Goal: Task Accomplishment & Management: Complete application form

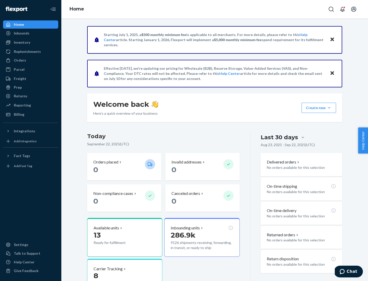
click at [329, 108] on button "Create new Create new inbound Create new order Create new product" at bounding box center [318, 108] width 34 height 10
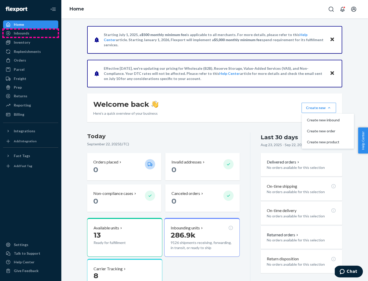
click at [31, 33] on div "Inbounds" at bounding box center [31, 33] width 54 height 7
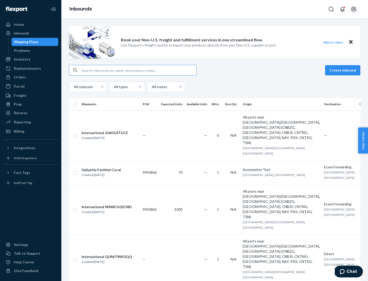
click at [343, 70] on button "Create inbound" at bounding box center [342, 70] width 35 height 10
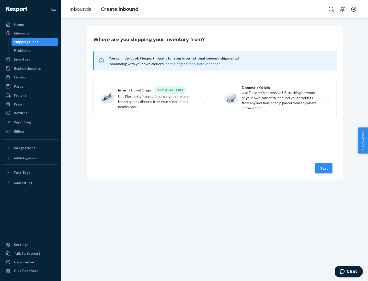
click at [277, 98] on label "Domestic Origin Use Flexport’s extensive US trucking network or your own carrie…" at bounding box center [277, 98] width 120 height 38
click at [327, 98] on input "Domestic Origin Use Flexport’s extensive US trucking network or your own carrie…" at bounding box center [328, 97] width 3 height 3
radio input "true"
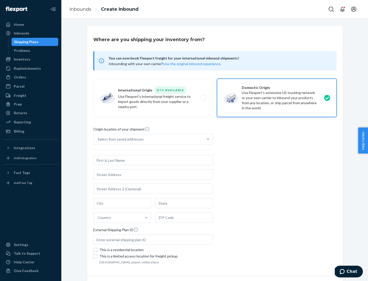
click at [119, 139] on div "Select from saved addresses" at bounding box center [121, 139] width 46 height 5
click at [98, 139] on input "Select from saved addresses" at bounding box center [98, 139] width 1 height 5
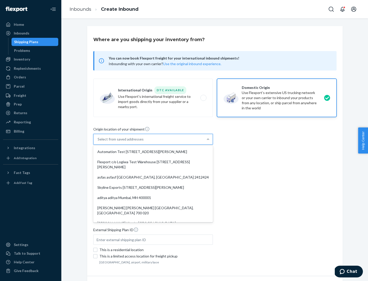
scroll to position [2, 0]
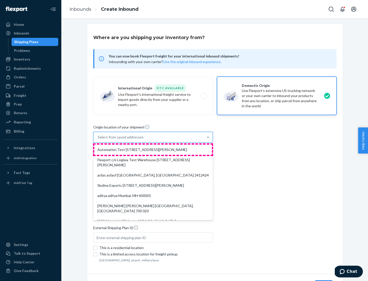
click at [153, 150] on div "Automation Test [STREET_ADDRESS][PERSON_NAME]" at bounding box center [152, 150] width 117 height 10
click at [98, 140] on input "option Automation Test [STREET_ADDRESS][PERSON_NAME]. 9 results available. Use …" at bounding box center [98, 137] width 1 height 5
type input "Automation Test"
type input "9th Floor"
type input "[GEOGRAPHIC_DATA]"
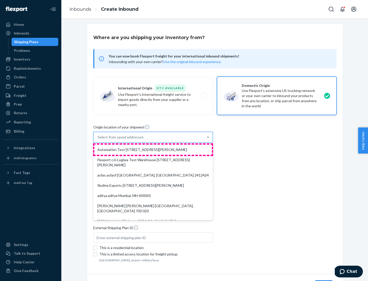
type input "CA"
type input "94104"
type input "[STREET_ADDRESS][PERSON_NAME]"
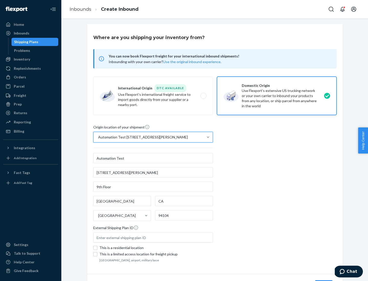
scroll to position [30, 0]
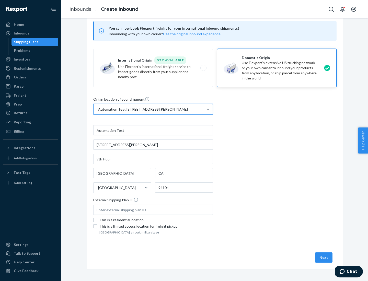
click at [324, 257] on button "Next" at bounding box center [323, 257] width 17 height 10
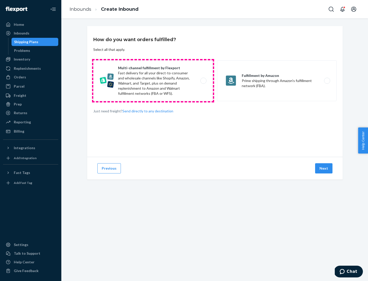
click at [153, 81] on label "Multi-channel fulfillment by Flexport Fast delivery for all your direct-to-cons…" at bounding box center [153, 80] width 120 height 41
click at [203, 81] on input "Multi-channel fulfillment by Flexport Fast delivery for all your direct-to-cons…" at bounding box center [204, 80] width 3 height 3
radio input "true"
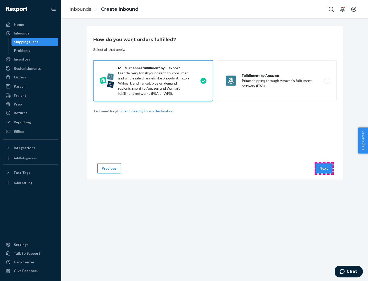
click at [324, 168] on button "Next" at bounding box center [323, 168] width 17 height 10
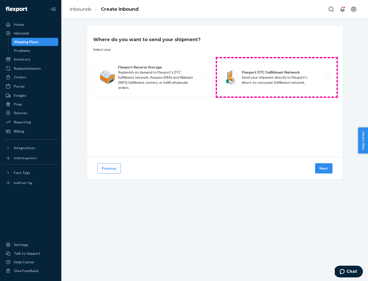
click at [277, 77] on label "Flexport DTC Fulfillment Network Send your shipment directly to Flexport's dire…" at bounding box center [277, 77] width 120 height 38
click at [327, 77] on input "Flexport DTC Fulfillment Network Send your shipment directly to Flexport's dire…" at bounding box center [328, 77] width 3 height 3
radio input "true"
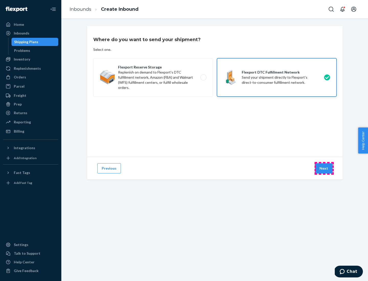
click at [324, 168] on button "Next" at bounding box center [323, 168] width 17 height 10
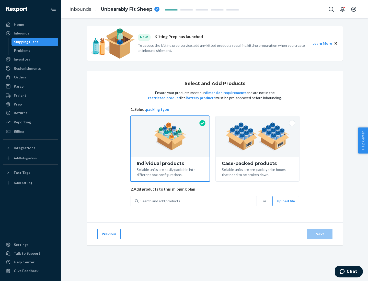
click at [257, 136] on img at bounding box center [258, 136] width 64 height 28
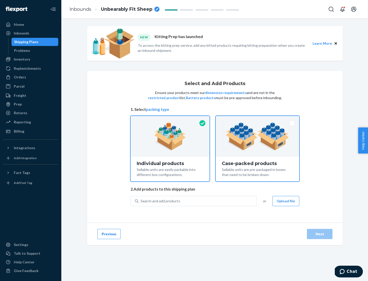
click at [257, 119] on input "Case-packed products Sellable units are pre-packaged in boxes that need to be b…" at bounding box center [257, 117] width 3 height 3
radio input "true"
radio input "false"
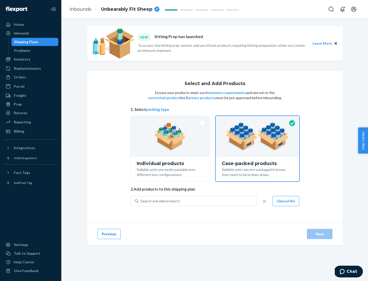
click at [198, 201] on div "Search and add products" at bounding box center [197, 200] width 118 height 9
click at [141, 201] on input "Search and add products" at bounding box center [140, 200] width 1 height 5
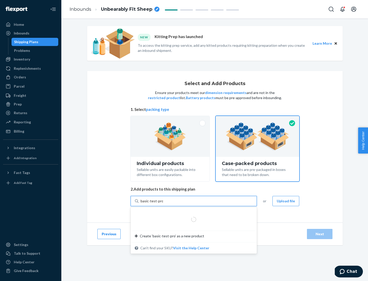
type input "basic-test-product-1"
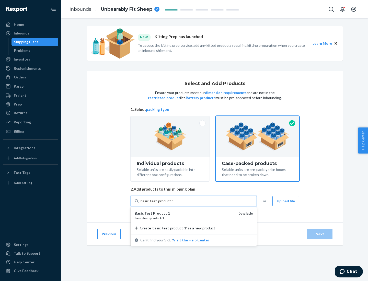
click at [185, 218] on div "basic - test - product - 1" at bounding box center [185, 218] width 100 height 4
click at [173, 204] on input "basic-test-product-1" at bounding box center [156, 200] width 33 height 5
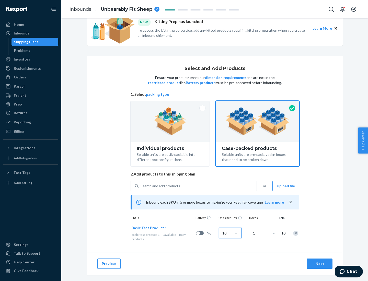
scroll to position [18, 0]
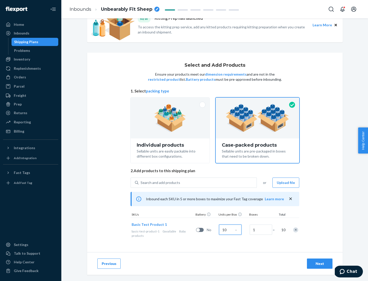
type input "10"
type input "7"
click at [320, 264] on div "Next" at bounding box center [319, 263] width 17 height 5
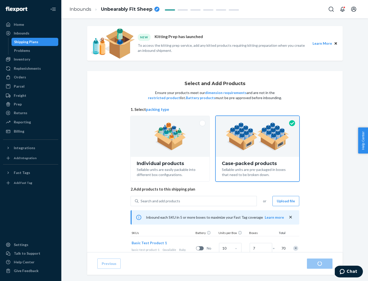
radio input "true"
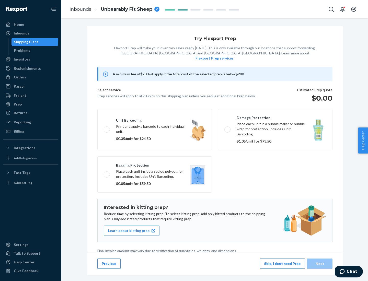
scroll to position [1, 0]
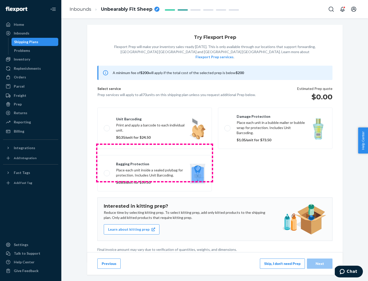
click at [155, 163] on label "Bagging protection Place each unit inside a sealed polybag for protection. Incl…" at bounding box center [154, 173] width 114 height 36
click at [107, 171] on input "Bagging protection Place each unit inside a sealed polybag for protection. Incl…" at bounding box center [105, 172] width 3 height 3
checkbox input "true"
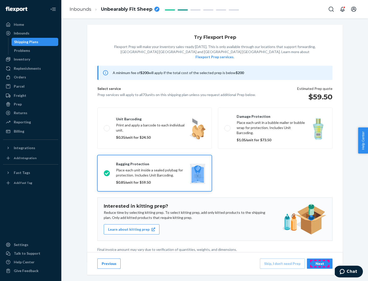
click at [320, 263] on div "Next" at bounding box center [319, 263] width 17 height 5
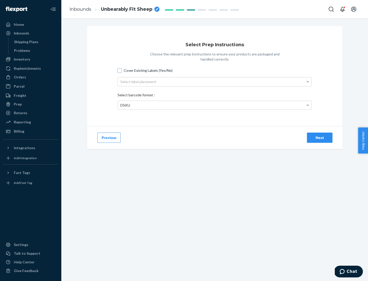
click at [120, 70] on input "Cover Existing Labels (Yes/No)" at bounding box center [119, 70] width 4 height 4
checkbox input "true"
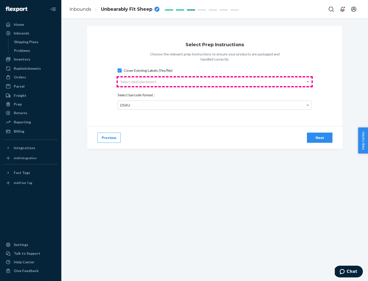
click at [215, 81] on div "Select label placement" at bounding box center [215, 81] width 194 height 9
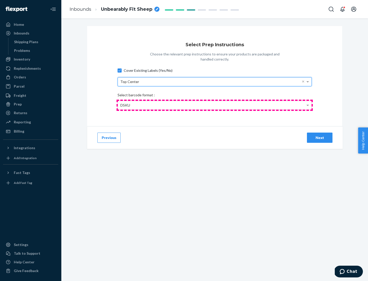
click at [215, 105] on div "DSKU" at bounding box center [215, 105] width 194 height 9
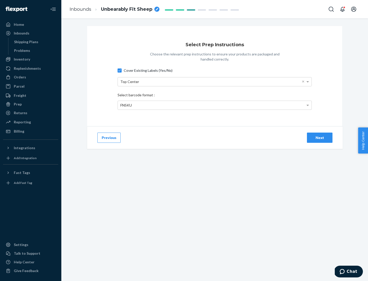
click at [320, 137] on div "Next" at bounding box center [319, 137] width 17 height 5
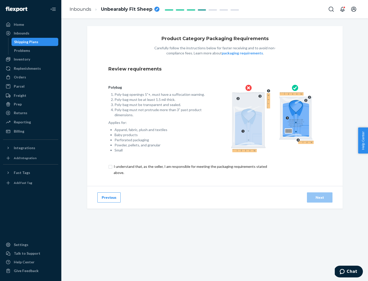
click at [190, 169] on input "checkbox" at bounding box center [193, 169] width 170 height 12
checkbox input "true"
click at [320, 197] on div "Next" at bounding box center [319, 197] width 17 height 5
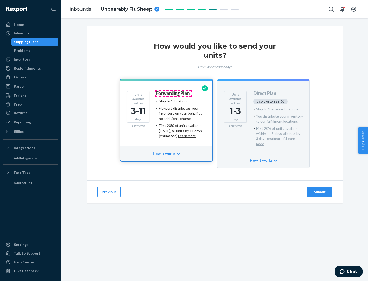
click at [173, 93] on h4 "Forwarding Plan" at bounding box center [172, 93] width 33 height 5
click at [320, 189] on div "Submit" at bounding box center [319, 191] width 17 height 5
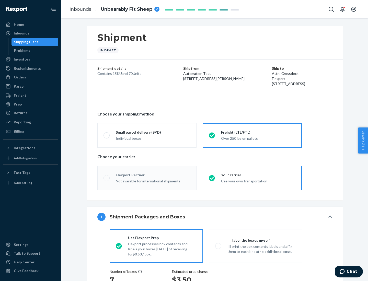
radio input "true"
radio input "false"
radio input "true"
radio input "false"
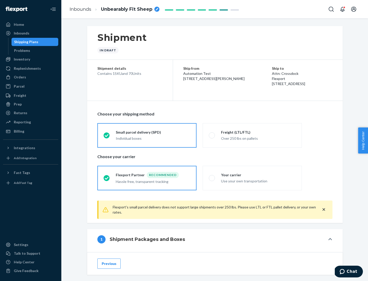
click at [252, 135] on div "Over 250 lbs on pallets" at bounding box center [258, 138] width 75 height 6
click at [212, 135] on input "Freight (LTL/FTL) Over 250 lbs on pallets" at bounding box center [210, 135] width 3 height 3
radio input "true"
radio input "false"
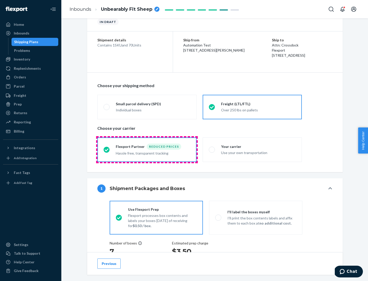
click at [147, 150] on div "Hassle free, transparent tracking" at bounding box center [153, 153] width 75 height 6
click at [107, 149] on input "Flexport Partner Reduced prices Hassle free, transparent tracking" at bounding box center [104, 149] width 3 height 3
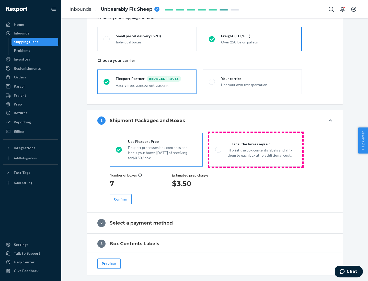
click at [255, 149] on p "I’ll print the box contents labels and affix them to each box at no additional …" at bounding box center [261, 153] width 69 height 10
click at [218, 149] on input "I'll label the boxes myself I’ll print the box contents labels and affix them t…" at bounding box center [216, 149] width 3 height 3
radio input "true"
radio input "false"
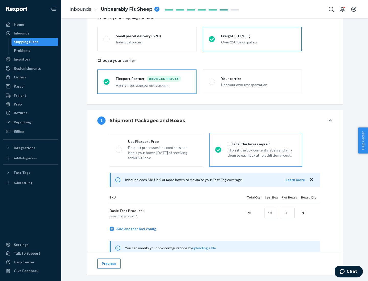
scroll to position [160, 0]
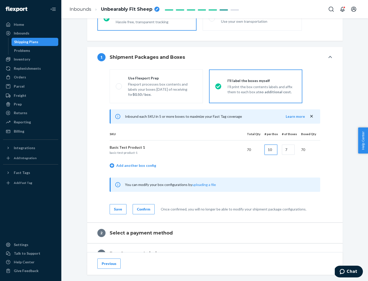
type input "10"
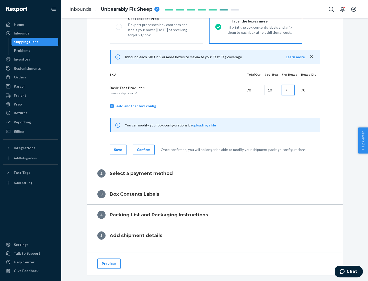
type input "7"
click at [143, 149] on div "Confirm" at bounding box center [143, 149] width 13 height 5
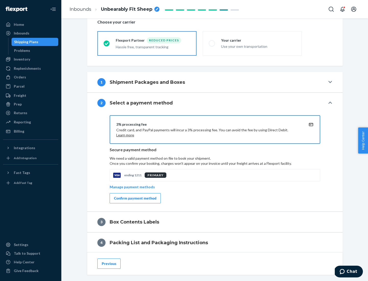
scroll to position [183, 0]
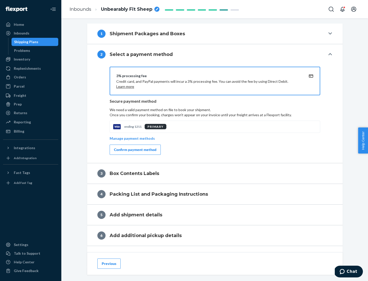
click at [135, 150] on div "Confirm payment method" at bounding box center [135, 149] width 42 height 5
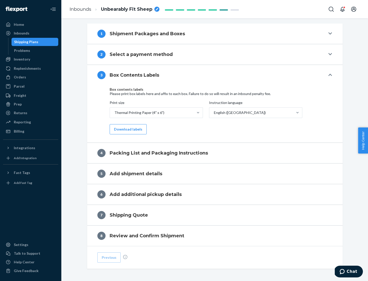
scroll to position [163, 0]
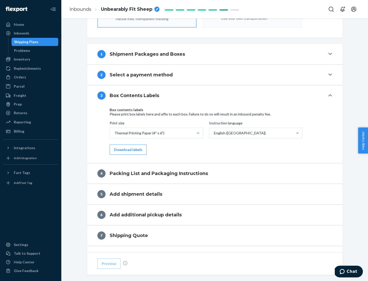
click at [127, 150] on button "Download labels" at bounding box center [128, 150] width 37 height 10
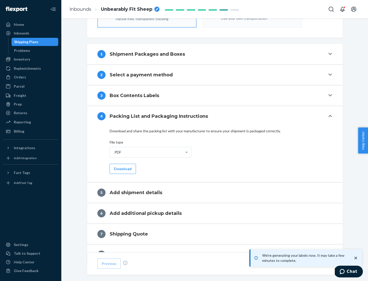
scroll to position [182, 0]
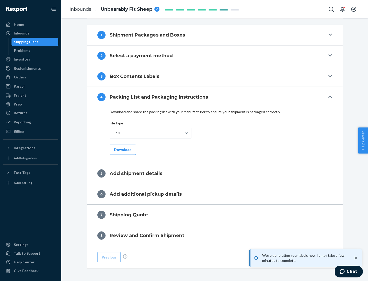
click at [122, 149] on button "Download" at bounding box center [123, 150] width 26 height 10
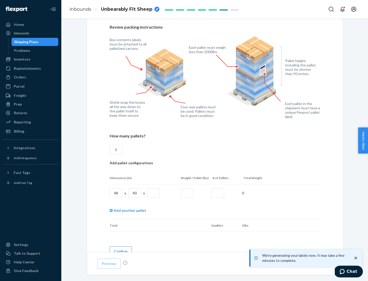
scroll to position [371, 0]
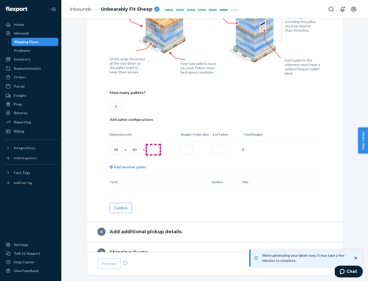
type input "1"
type input "40"
type input "200"
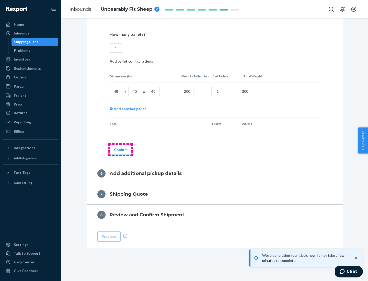
type input "1"
click at [120, 149] on button "Confirm" at bounding box center [121, 150] width 22 height 10
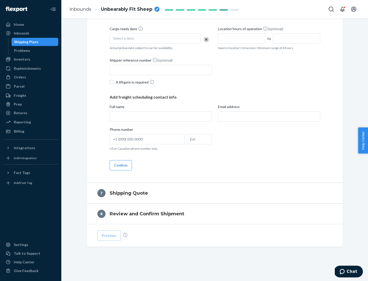
scroll to position [195, 0]
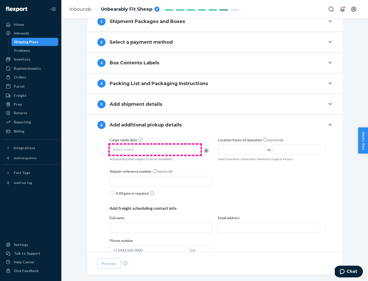
click at [155, 149] on div "Select a date" at bounding box center [155, 150] width 91 height 10
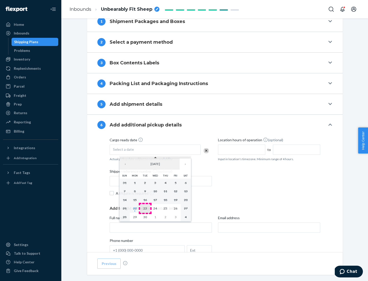
click at [145, 208] on abbr "23" at bounding box center [145, 208] width 4 height 4
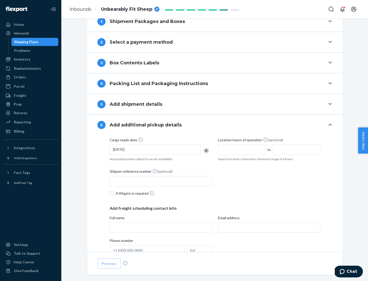
scroll to position [273, 0]
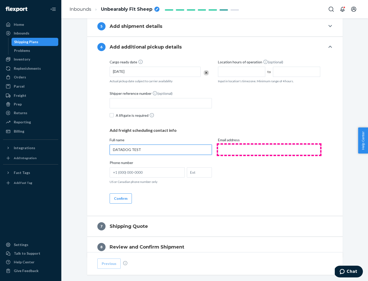
type input "DATADOG TEST"
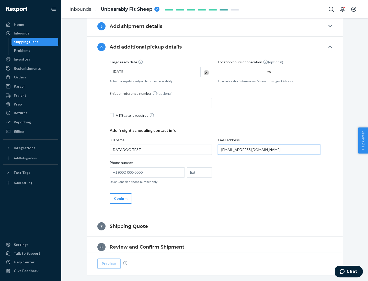
scroll to position [296, 0]
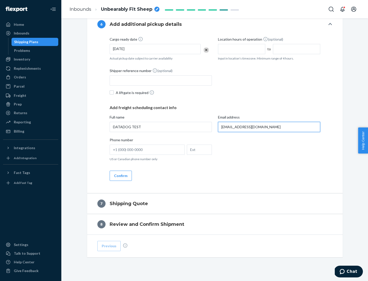
type input "[EMAIL_ADDRESS][DOMAIN_NAME]"
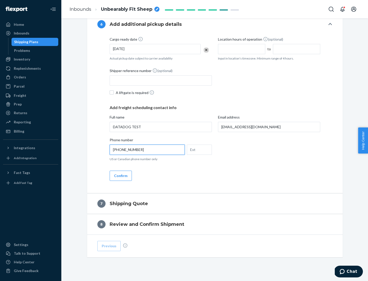
scroll to position [306, 0]
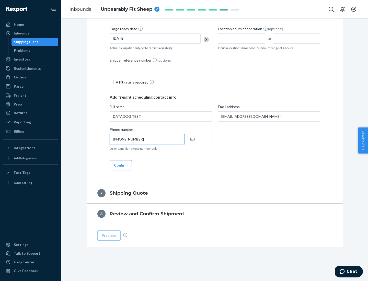
type input "[PHONE_NUMBER]"
click at [120, 165] on button "Confirm" at bounding box center [121, 165] width 22 height 10
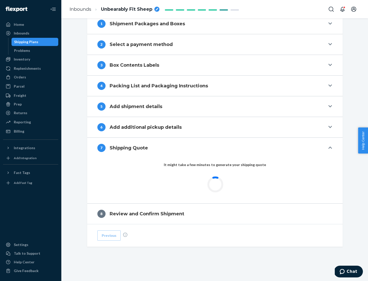
scroll to position [211, 0]
